Goal: Information Seeking & Learning: Find specific fact

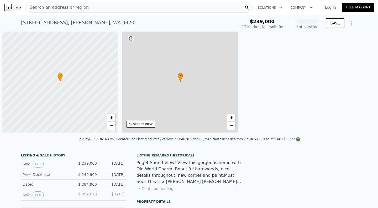
scroll to position [0, 2]
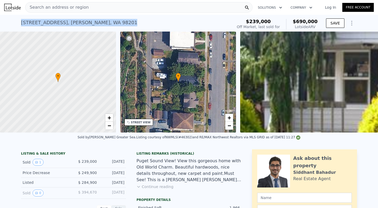
drag, startPoint x: 103, startPoint y: 22, endPoint x: 12, endPoint y: 23, distance: 90.5
click at [12, 23] on div "[STREET_ADDRESS] Sold [DATE] for $239k (~ARV $690k ) $239,000 Off Market, last …" at bounding box center [189, 23] width 378 height 17
copy div "[STREET_ADDRESS]"
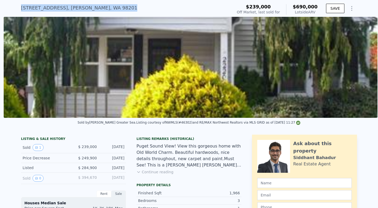
scroll to position [0, 240]
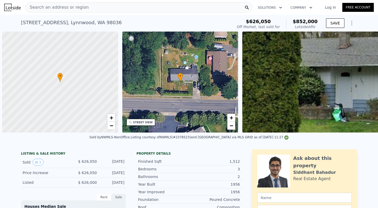
scroll to position [0, 2]
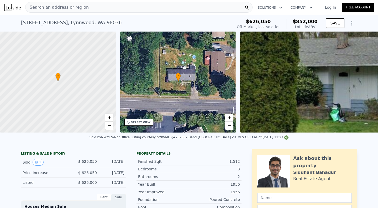
checkbox input "false"
checkbox input "true"
type input "$ 833,000"
type input "$ 102,079"
